Goal: Task Accomplishment & Management: Understand process/instructions

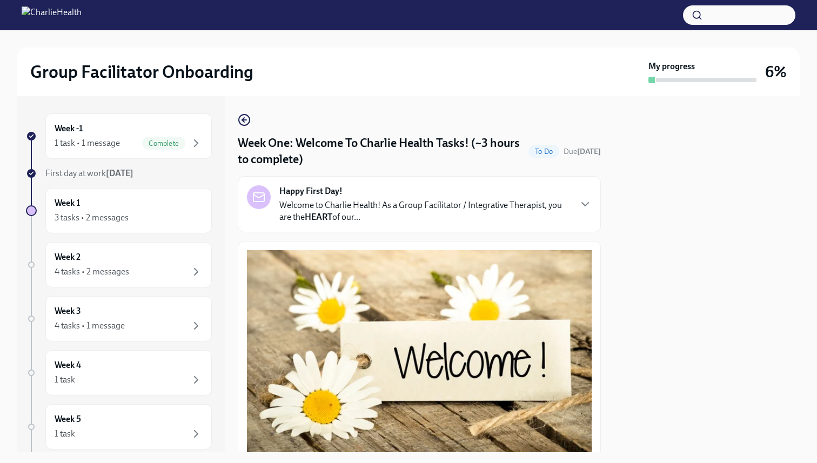
scroll to position [1371, 0]
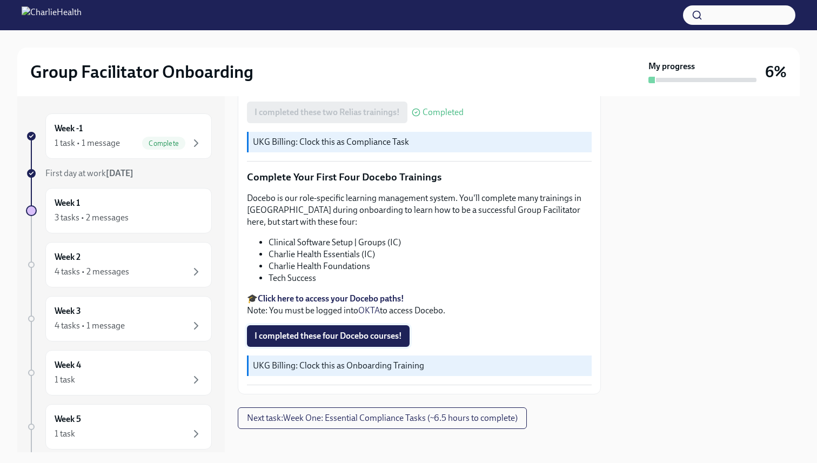
click at [339, 331] on span "I completed these four Docebo courses!" at bounding box center [329, 336] width 148 height 11
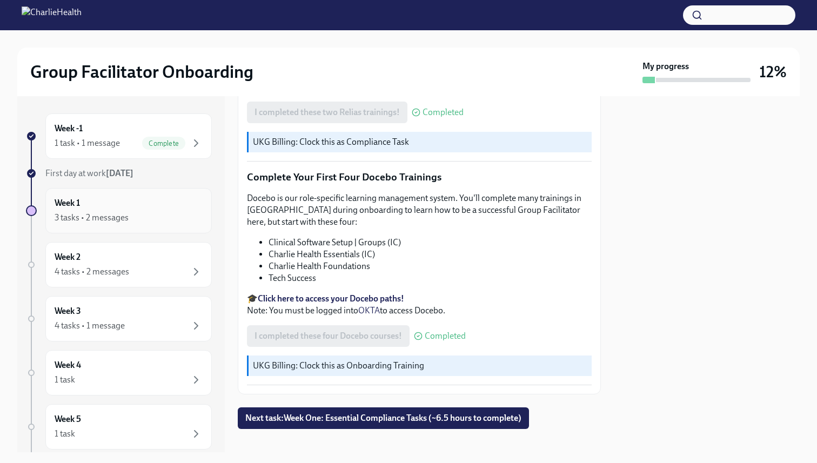
click at [165, 221] on div "3 tasks • 2 messages" at bounding box center [129, 217] width 148 height 13
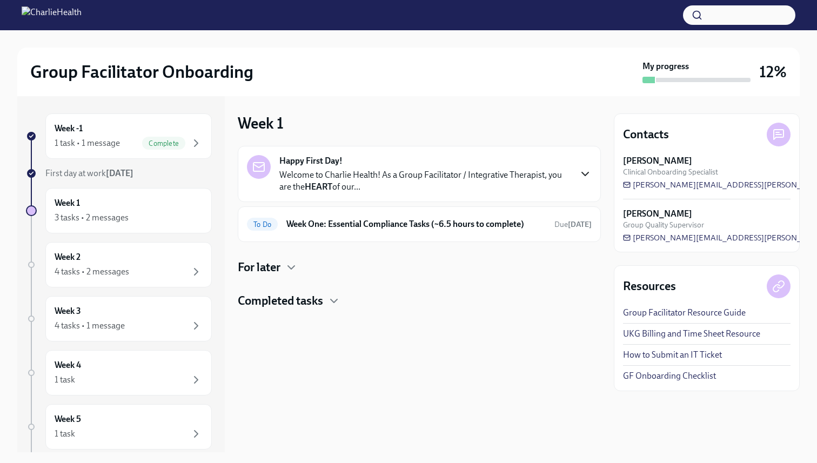
click at [585, 170] on icon "button" at bounding box center [585, 174] width 13 height 13
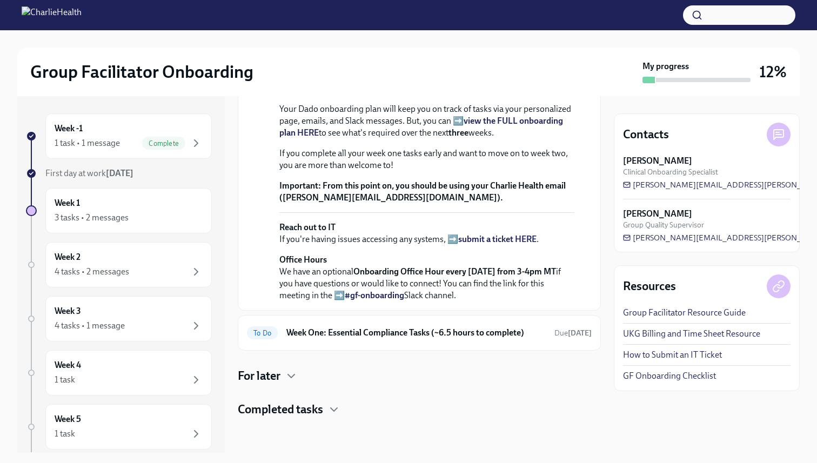
scroll to position [344, 0]
click at [537, 342] on div "To Do Week One: Essential Compliance Tasks (~6.5 hours to complete) Due [DATE]" at bounding box center [419, 333] width 363 height 36
click at [556, 336] on span "Due [DATE]" at bounding box center [573, 333] width 37 height 9
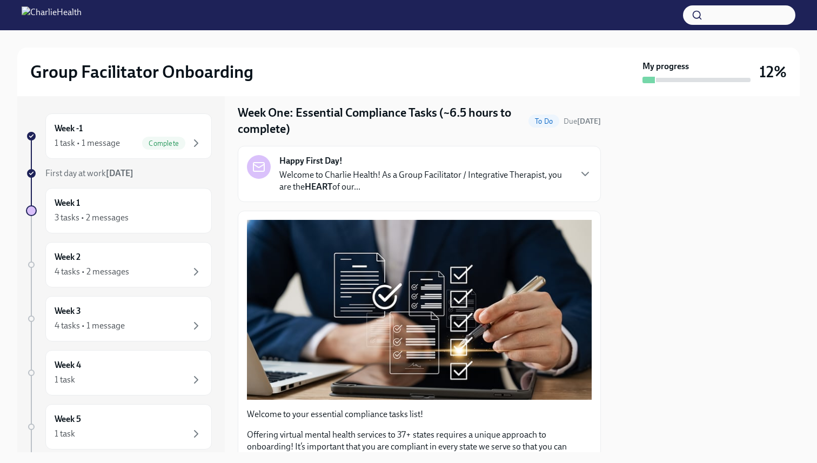
scroll to position [25, 0]
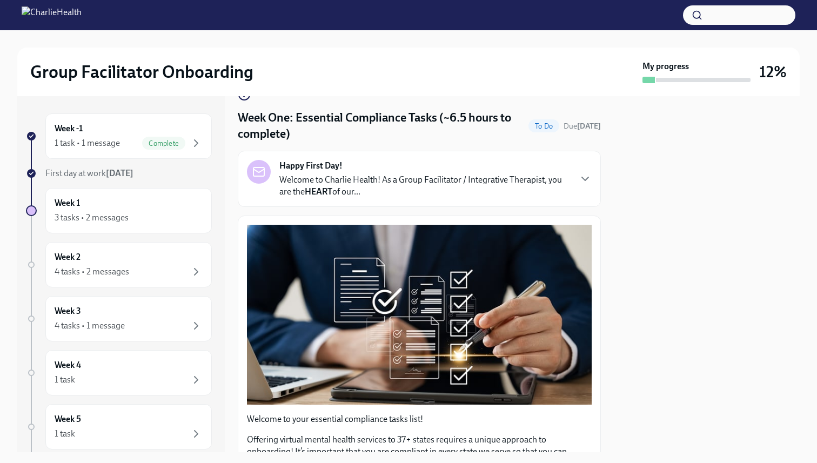
click at [486, 181] on p "Welcome to Charlie Health! As a Group Facilitator / Integrative Therapist, you …" at bounding box center [424, 186] width 291 height 24
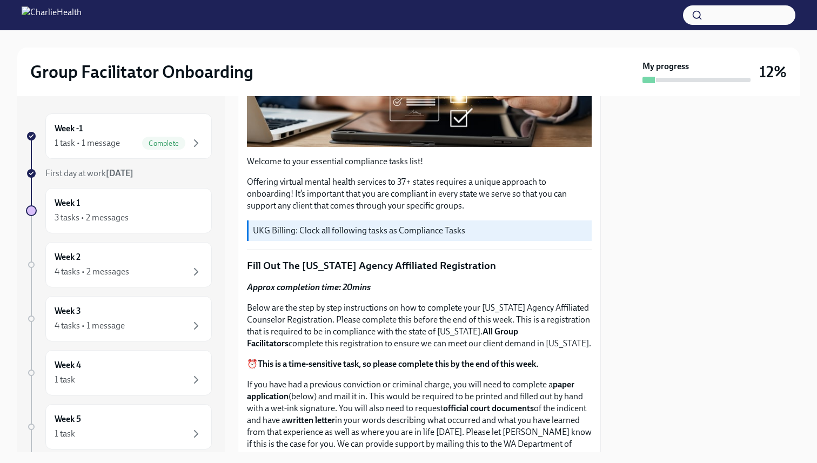
scroll to position [520, 0]
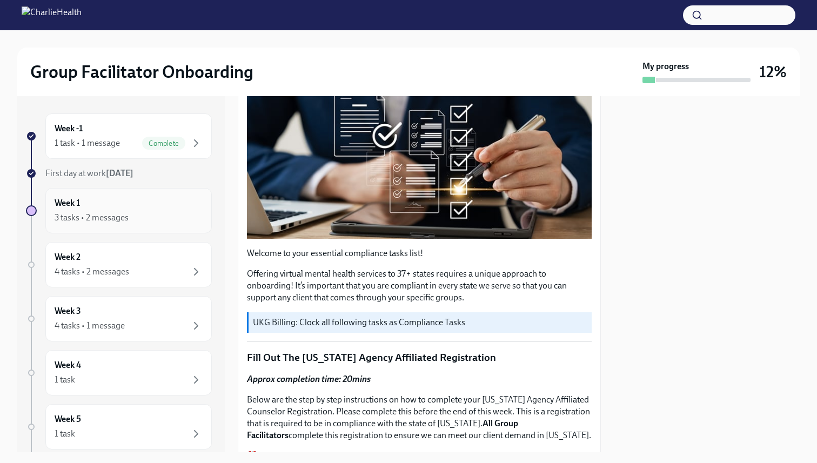
click at [173, 215] on div "3 tasks • 2 messages" at bounding box center [129, 217] width 148 height 13
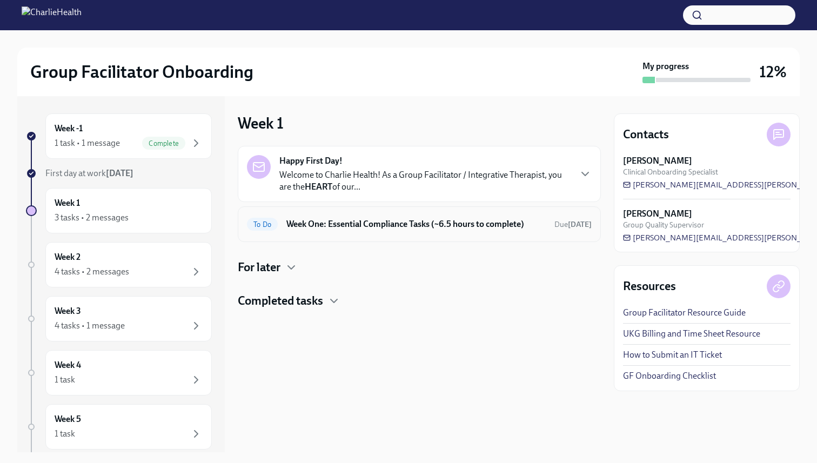
click at [316, 225] on h6 "Week One: Essential Compliance Tasks (~6.5 hours to complete)" at bounding box center [415, 224] width 259 height 12
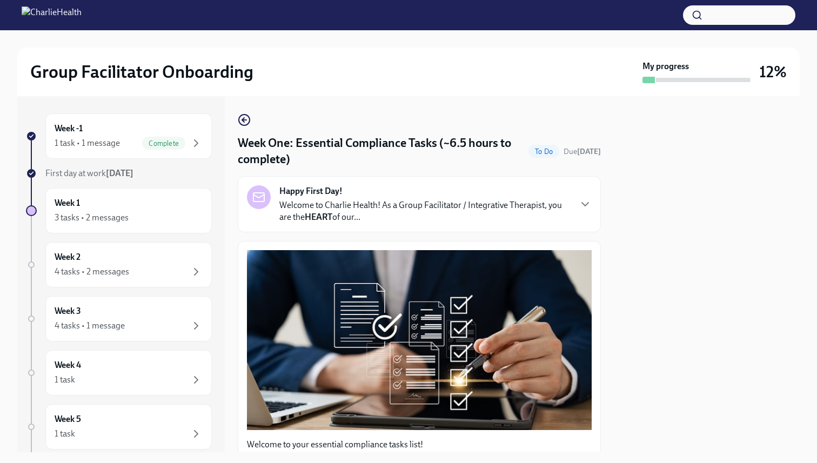
click at [350, 194] on div "Happy First Day! Welcome to Charlie Health! As a Group Facilitator / Integrativ…" at bounding box center [424, 204] width 291 height 38
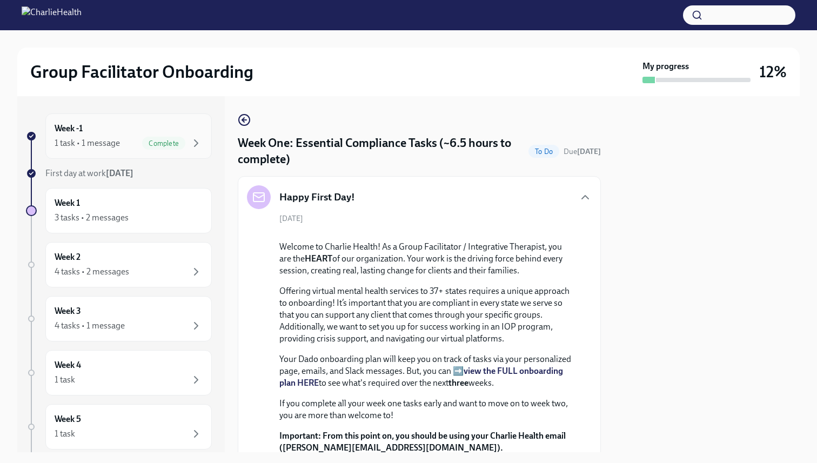
click at [106, 136] on div "Week -1 1 task • 1 message Complete" at bounding box center [129, 136] width 148 height 27
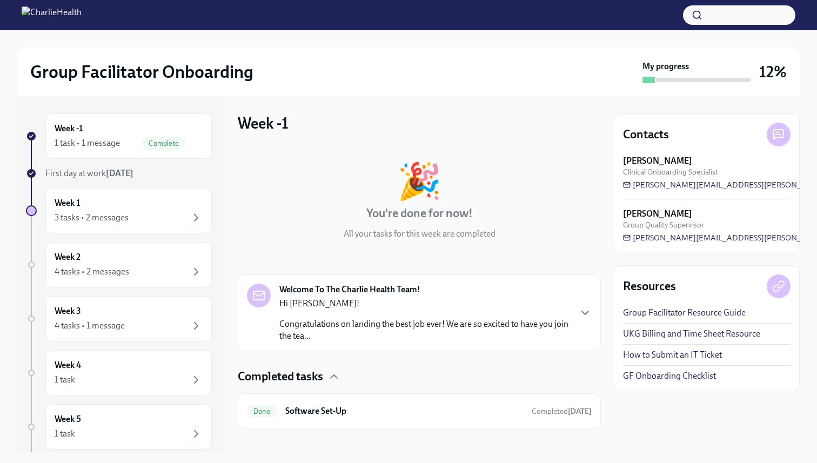
scroll to position [11, 0]
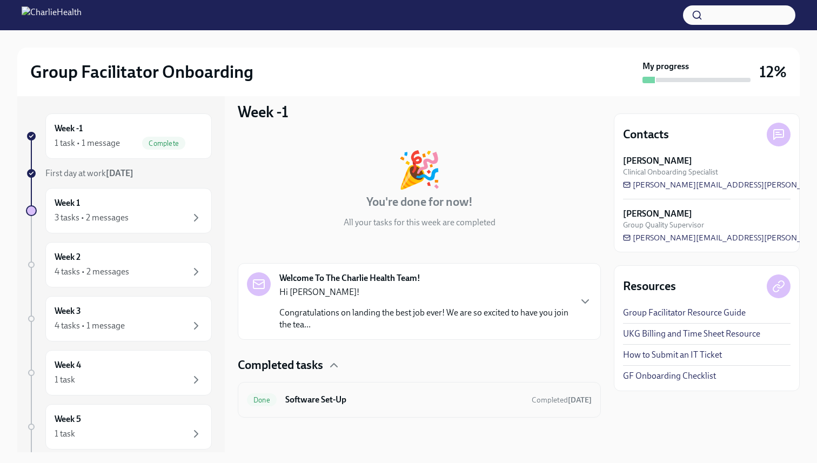
click at [469, 409] on div "Done Software Set-Up Completed [DATE]" at bounding box center [419, 400] width 363 height 36
click at [463, 395] on h6 "Software Set-Up" at bounding box center [404, 400] width 238 height 12
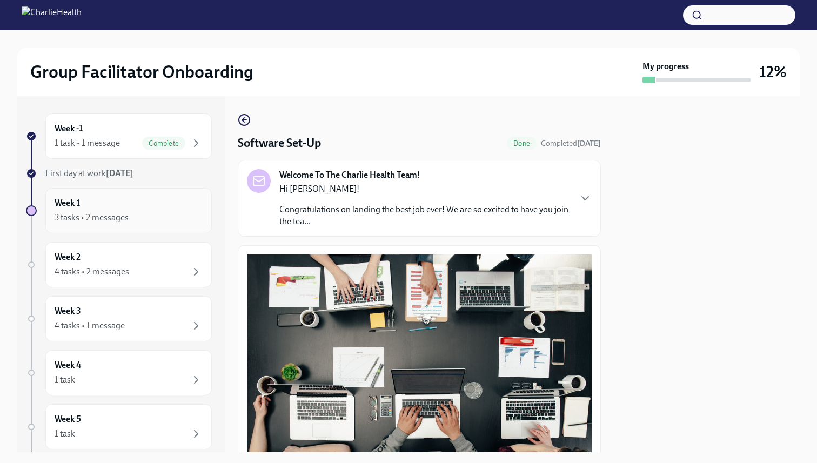
click at [164, 216] on div "3 tasks • 2 messages" at bounding box center [129, 217] width 148 height 13
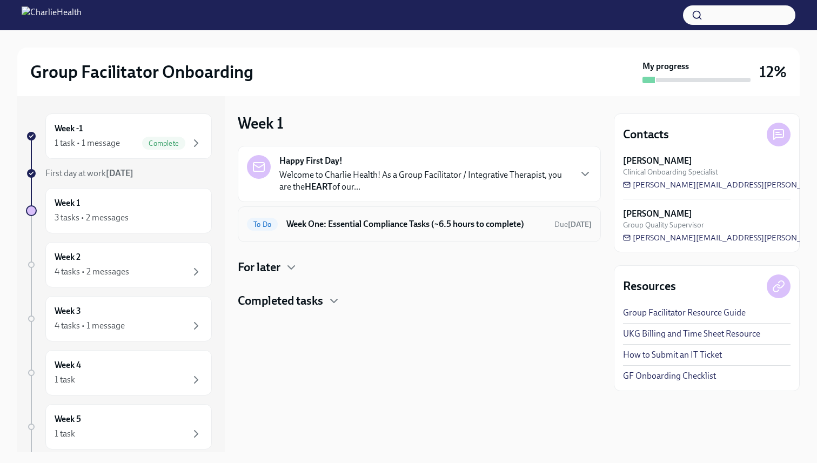
click at [385, 229] on h6 "Week One: Essential Compliance Tasks (~6.5 hours to complete)" at bounding box center [415, 224] width 259 height 12
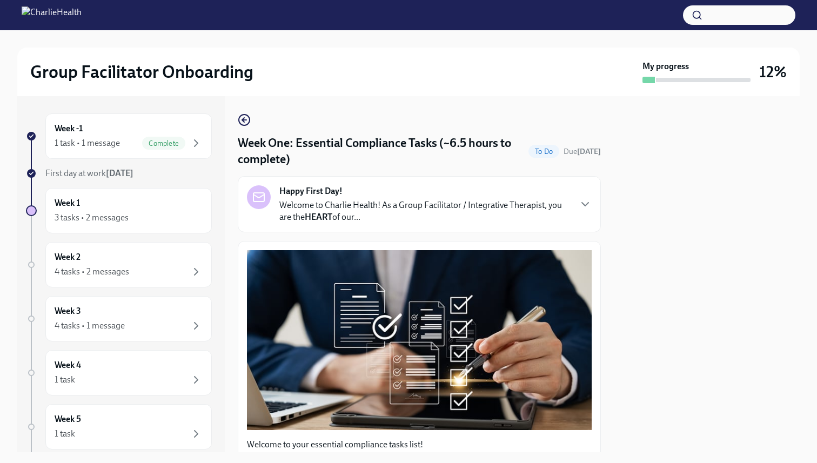
click at [295, 211] on p "Welcome to Charlie Health! As a Group Facilitator / Integrative Therapist, you …" at bounding box center [424, 211] width 291 height 24
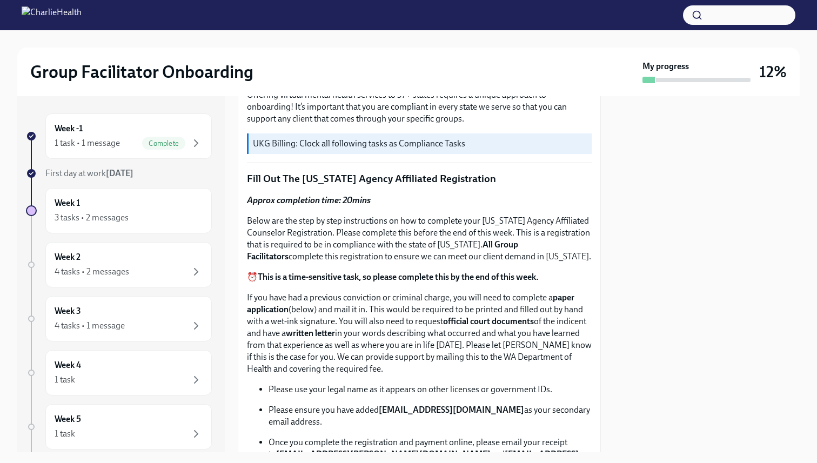
scroll to position [700, 0]
click at [356, 149] on p "UKG Billing: Clock all following tasks as Compliance Tasks" at bounding box center [420, 143] width 335 height 12
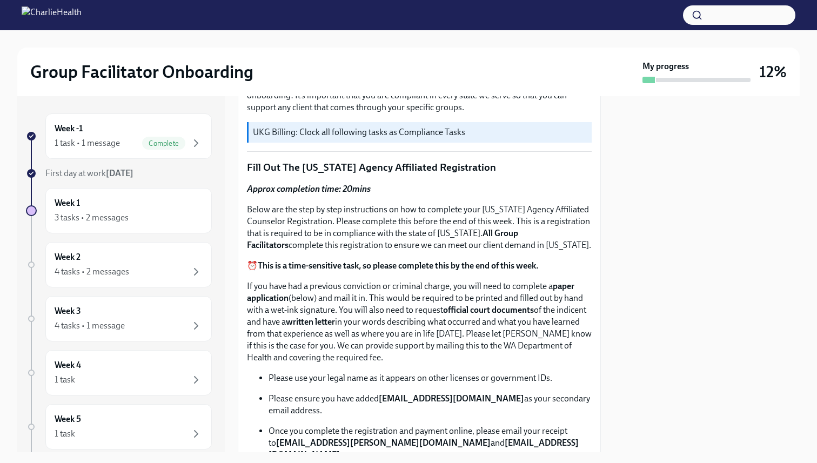
scroll to position [718, 0]
